Goal: Task Accomplishment & Management: Use online tool/utility

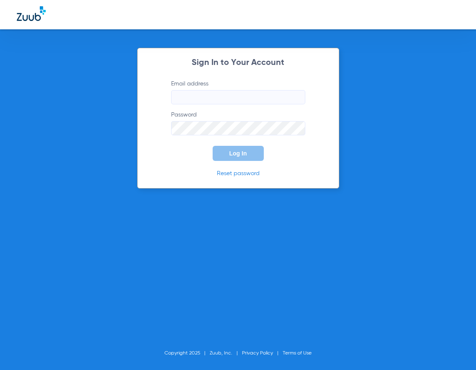
type input "[EMAIL_ADDRESS][DOMAIN_NAME]"
drag, startPoint x: 237, startPoint y: 155, endPoint x: 232, endPoint y: 146, distance: 10.1
click at [237, 155] on span "Log In" at bounding box center [238, 153] width 18 height 7
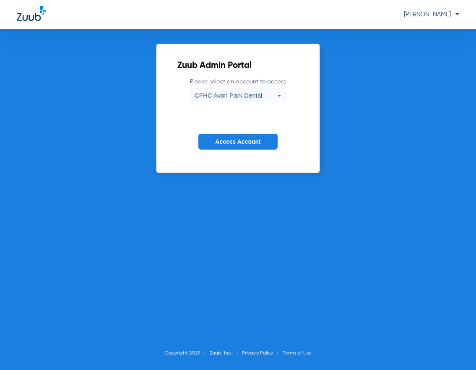
click at [234, 140] on span "Access Account" at bounding box center [237, 141] width 45 height 7
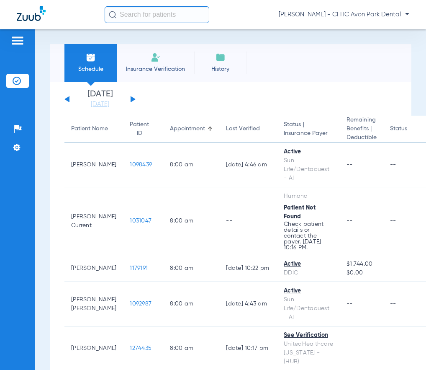
click at [297, 98] on app-single-date-navigator "[DATE] [DATE] [DATE] [DATE] [DATE] [DATE] [DATE] [DATE] [DATE] [DATE] [DATE] [D…" at bounding box center [231, 99] width 333 height 18
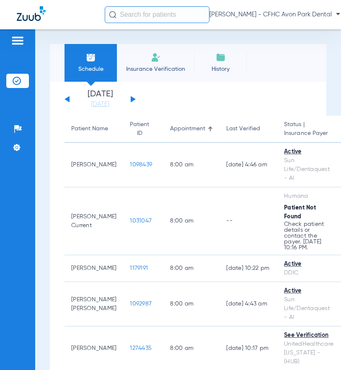
click at [302, 93] on app-single-date-navigator "[DATE] [DATE] [DATE] [DATE] [DATE] [DATE] [DATE] [DATE] [DATE] [DATE] [DATE] [D…" at bounding box center [188, 99] width 247 height 18
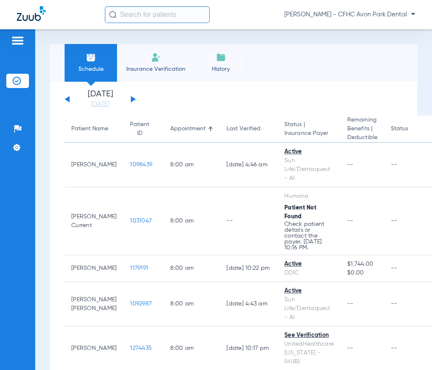
click at [130, 12] on input "text" at bounding box center [157, 14] width 105 height 17
click at [132, 98] on button at bounding box center [133, 99] width 5 height 6
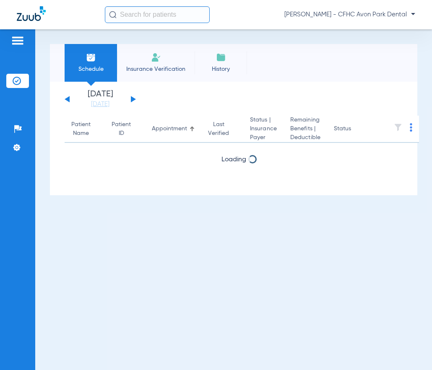
click at [118, 12] on input "text" at bounding box center [157, 14] width 105 height 17
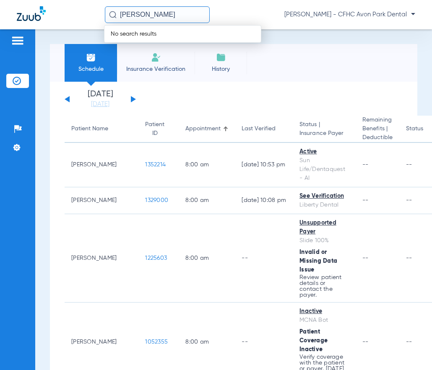
type input "[PERSON_NAME]"
click at [178, 13] on input "[PERSON_NAME]" at bounding box center [157, 14] width 105 height 17
click at [181, 18] on input "[PERSON_NAME]" at bounding box center [157, 14] width 105 height 17
click at [155, 55] on img at bounding box center [156, 57] width 10 height 10
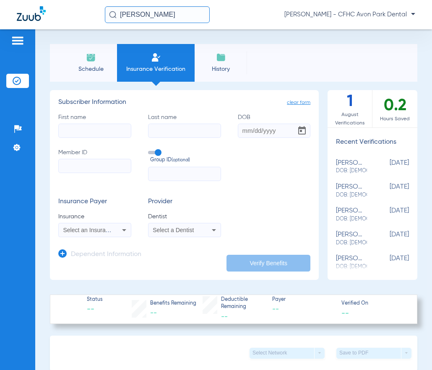
click at [150, 14] on input "[PERSON_NAME]" at bounding box center [157, 14] width 105 height 17
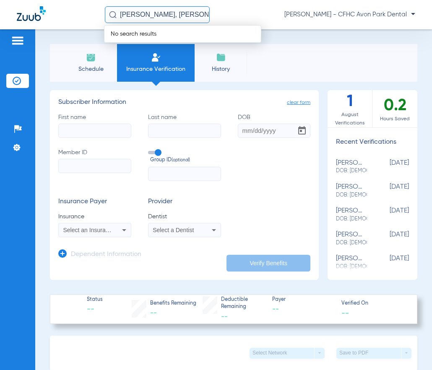
type input "[PERSON_NAME], [PERSON_NAME]"
click at [74, 129] on input "First name" at bounding box center [94, 131] width 73 height 14
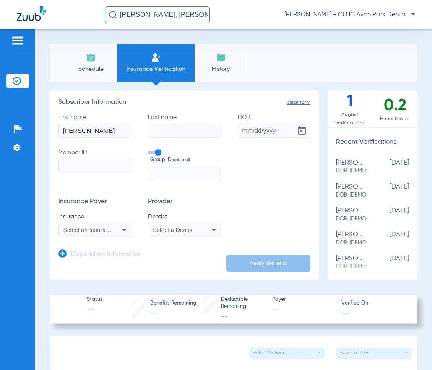
type input "[PERSON_NAME]"
type input "brunkalla"
type input "[DATE]"
click at [124, 229] on icon at bounding box center [124, 230] width 4 height 2
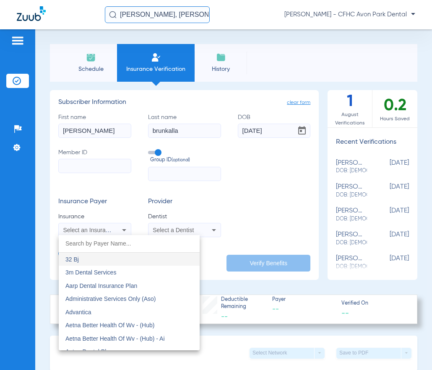
click at [254, 210] on div at bounding box center [216, 185] width 432 height 370
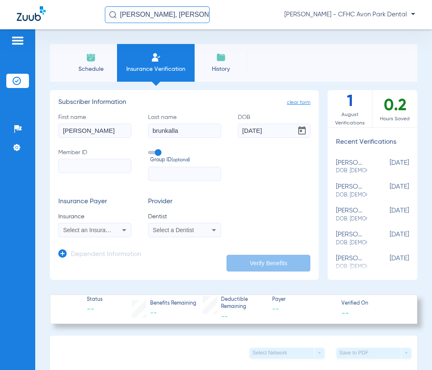
click at [307, 57] on div "Schedule Insurance Verification History Last Appt. Sync Time: [DATE] - 09:16 AM" at bounding box center [233, 63] width 367 height 38
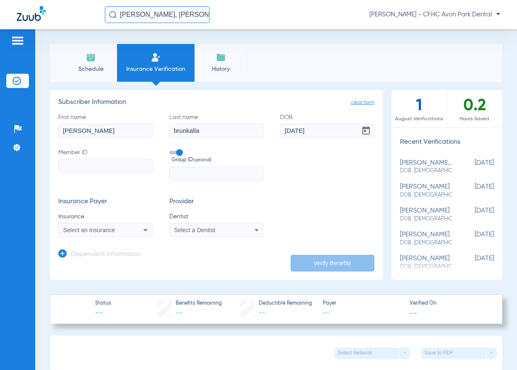
click at [144, 230] on icon at bounding box center [145, 230] width 4 height 2
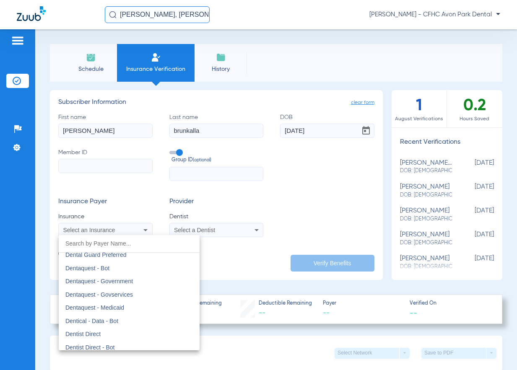
scroll to position [2472, 0]
click at [96, 294] on span "Dentaquest - Govservices" at bounding box center [98, 295] width 67 height 7
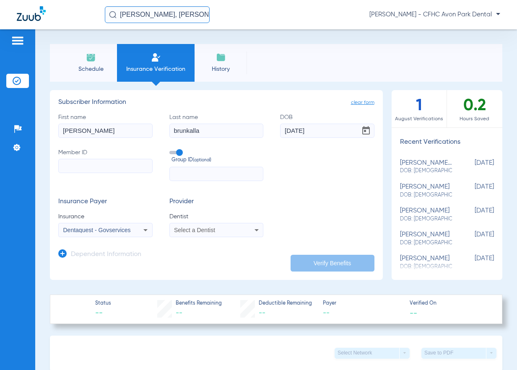
click at [144, 227] on icon at bounding box center [145, 230] width 10 height 10
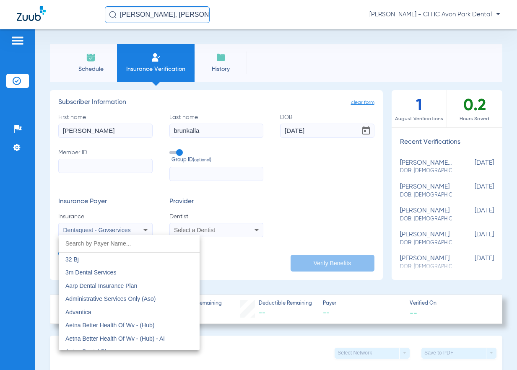
scroll to position [2423, 0]
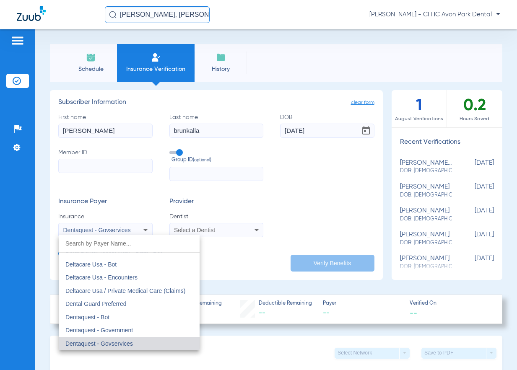
click at [318, 199] on div at bounding box center [258, 185] width 517 height 370
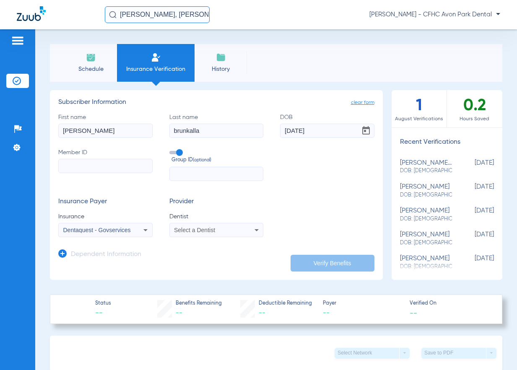
drag, startPoint x: 227, startPoint y: 62, endPoint x: 224, endPoint y: 57, distance: 6.0
click at [227, 61] on li "History" at bounding box center [220, 63] width 52 height 38
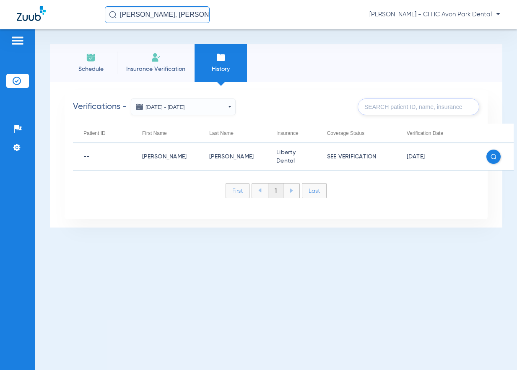
click at [178, 14] on input "[PERSON_NAME], [PERSON_NAME]" at bounding box center [157, 14] width 105 height 17
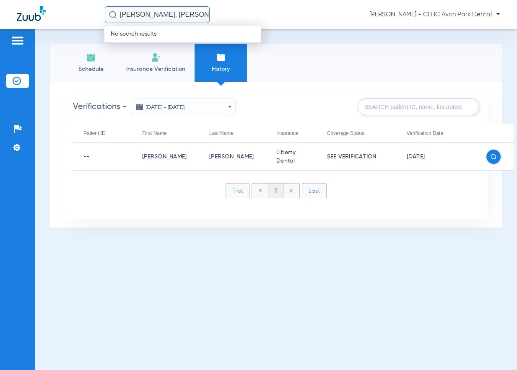
type input "+"
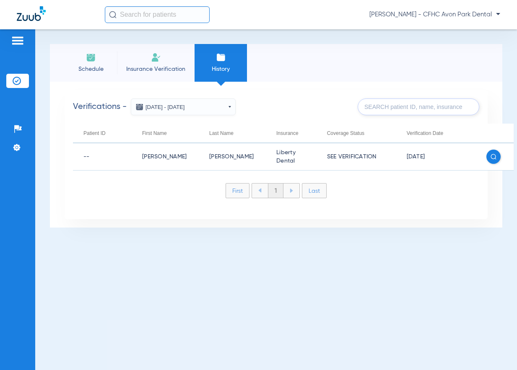
click at [155, 13] on input "text" at bounding box center [157, 14] width 105 height 17
paste input "102065590600"
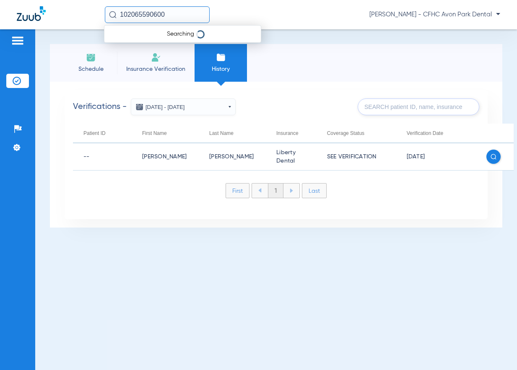
type input "102065590600"
drag, startPoint x: 168, startPoint y: 14, endPoint x: 0, endPoint y: -49, distance: 179.1
click at [0, 0] on html "102065590600 No search results [PERSON_NAME] - CFHC Avon Park Dental Patients I…" at bounding box center [258, 185] width 517 height 370
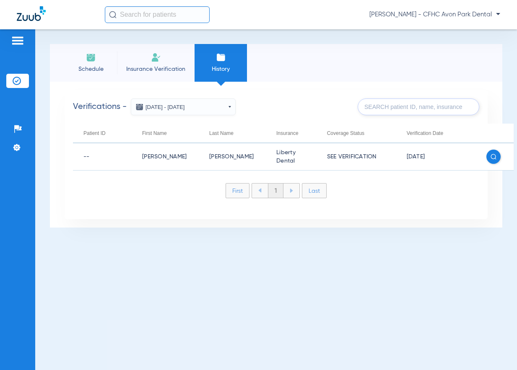
click at [279, 93] on div "Verifications - [DATE] - [DATE] [DATE] Su Mo Tu We Th Fr Sa 27 28 29 30 31 1 2 …" at bounding box center [276, 154] width 423 height 129
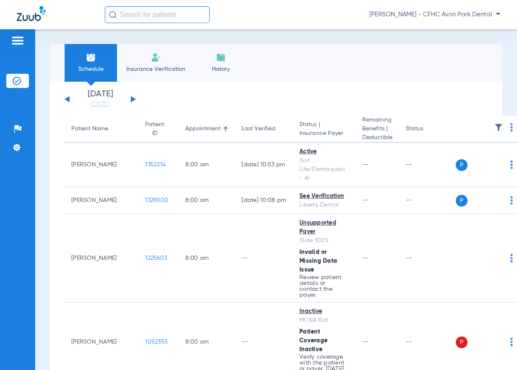
click at [134, 100] on button at bounding box center [133, 99] width 5 height 6
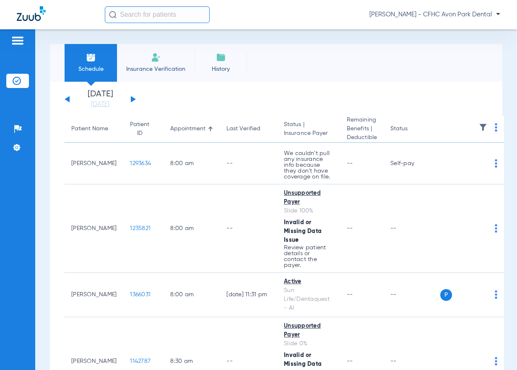
click at [151, 16] on input "text" at bounding box center [157, 14] width 105 height 17
click at [163, 13] on input "text" at bounding box center [157, 14] width 105 height 17
click at [127, 13] on input "text" at bounding box center [157, 14] width 105 height 17
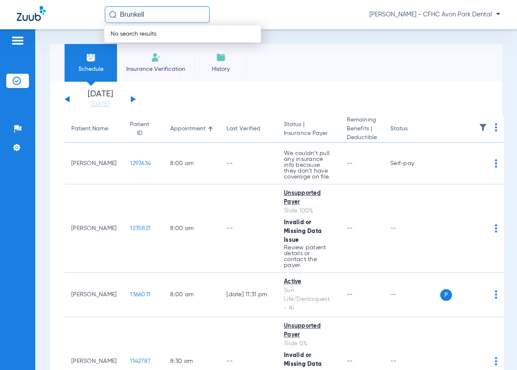
click at [153, 10] on input "Brunkell" at bounding box center [157, 14] width 105 height 17
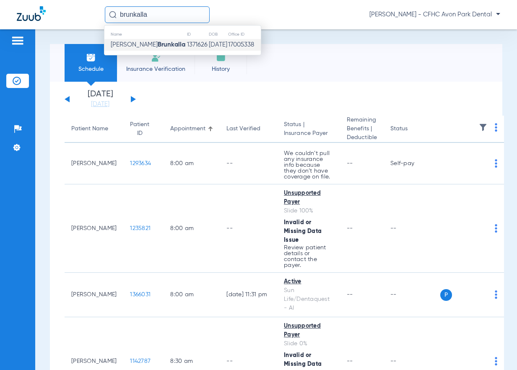
type input "brunkalla"
click at [158, 44] on strong "Brunkalla" at bounding box center [172, 44] width 28 height 6
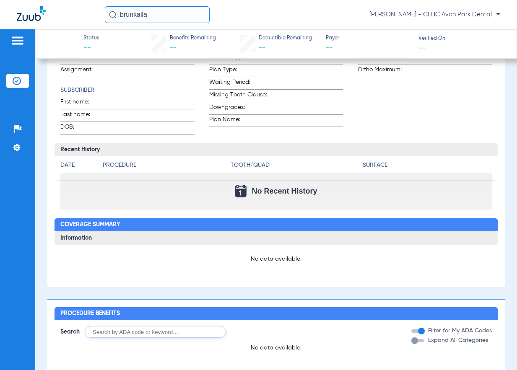
scroll to position [330, 0]
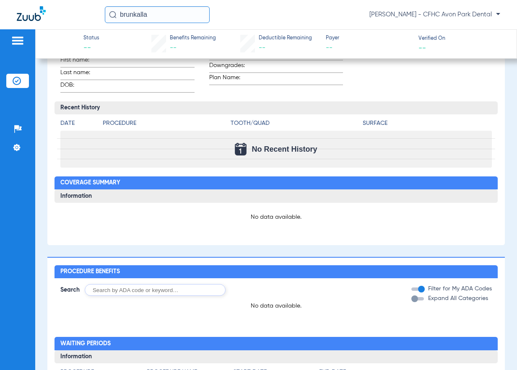
click at [109, 289] on input "text" at bounding box center [155, 290] width 141 height 12
paste input "102065590600"
type input "102065590600"
click at [262, 289] on button "Search" at bounding box center [256, 290] width 33 height 12
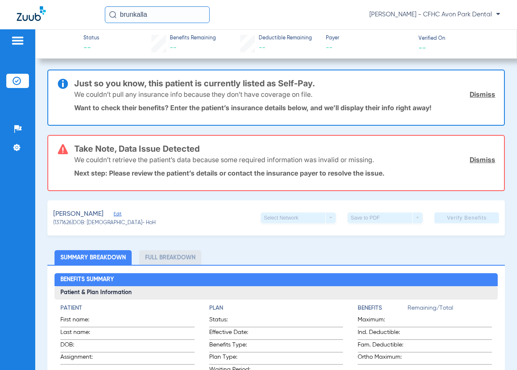
scroll to position [0, 0]
